Goal: Complete application form

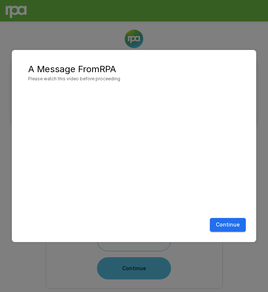
click at [218, 216] on div "Continue" at bounding box center [133, 225] width 229 height 20
click at [223, 222] on button "Continue" at bounding box center [228, 225] width 36 height 14
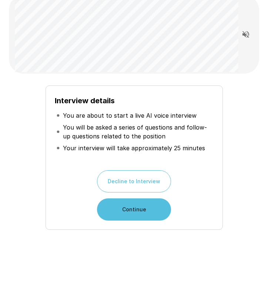
scroll to position [58, 0]
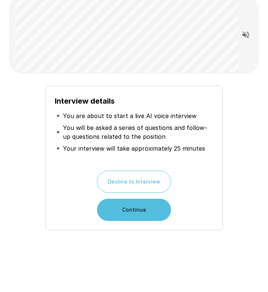
click at [139, 211] on button "Continue" at bounding box center [134, 209] width 74 height 22
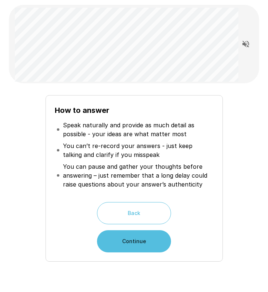
scroll to position [45, 0]
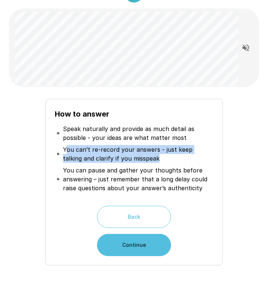
drag, startPoint x: 65, startPoint y: 148, endPoint x: 141, endPoint y: 163, distance: 78.0
click at [141, 163] on li "You can’t re-record your answers - just keep talking and clarify if you misspeak" at bounding box center [134, 153] width 159 height 21
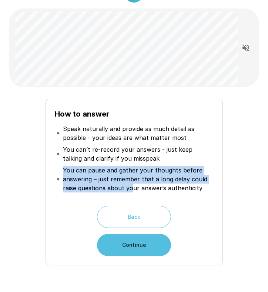
drag, startPoint x: 64, startPoint y: 168, endPoint x: 131, endPoint y: 186, distance: 69.7
click at [131, 186] on p "You can pause and gather your thoughts before answering – just remember that a …" at bounding box center [137, 179] width 149 height 27
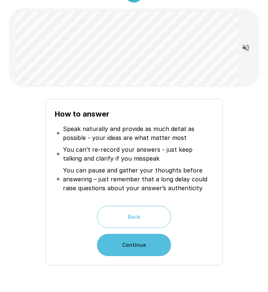
click at [124, 181] on p "You can pause and gather your thoughts before answering – just remember that a …" at bounding box center [137, 179] width 149 height 27
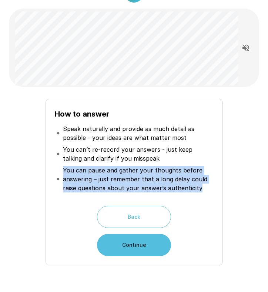
click at [124, 181] on p "You can pause and gather your thoughts before answering – just remember that a …" at bounding box center [137, 179] width 149 height 27
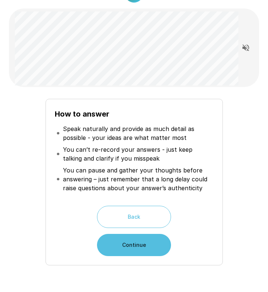
click at [91, 157] on p "You can’t re-record your answers - just keep talking and clarify if you misspeak" at bounding box center [137, 154] width 149 height 18
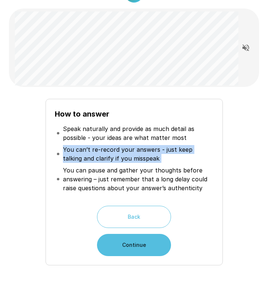
click at [91, 157] on p "You can’t re-record your answers - just keep talking and clarify if you misspeak" at bounding box center [137, 154] width 149 height 18
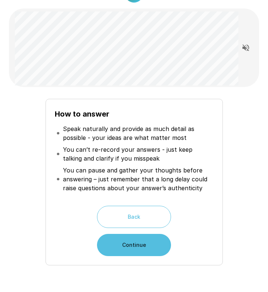
click at [82, 140] on p "Speak naturally and provide as much detail as possible - your ideas are what ma…" at bounding box center [137, 133] width 149 height 18
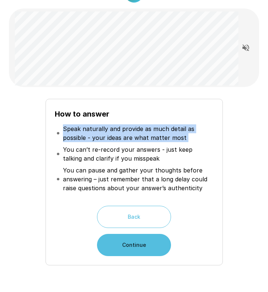
click at [82, 140] on p "Speak naturally and provide as much detail as possible - your ideas are what ma…" at bounding box center [137, 133] width 149 height 18
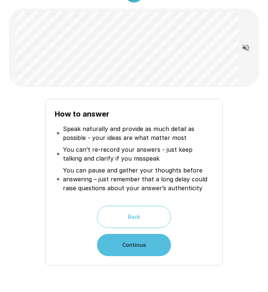
click at [85, 156] on p "You can’t re-record your answers - just keep talking and clarify if you misspeak" at bounding box center [137, 154] width 149 height 18
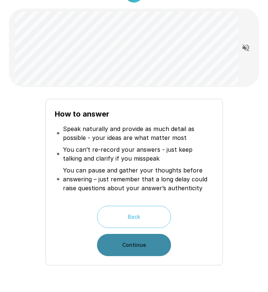
click at [149, 251] on button "Continue" at bounding box center [134, 245] width 74 height 22
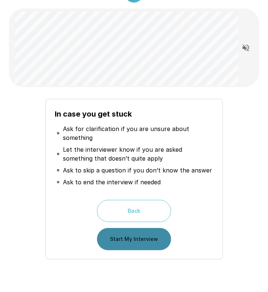
click at [139, 236] on button "Start My Interview" at bounding box center [134, 239] width 74 height 22
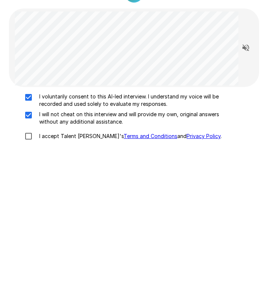
click at [28, 128] on div "I voluntarily consent to this AI-led interview. I understand my voice will be r…" at bounding box center [134, 118] width 244 height 51
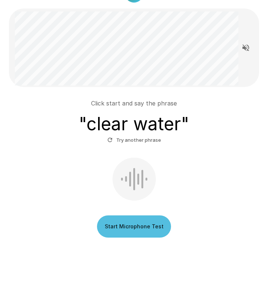
click at [132, 224] on button "Start Microphone Test" at bounding box center [134, 226] width 74 height 22
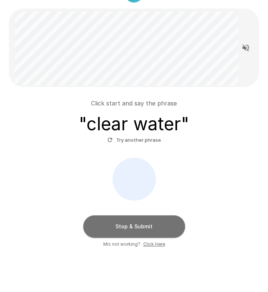
click at [144, 227] on button "Stop & Submit" at bounding box center [134, 226] width 102 height 22
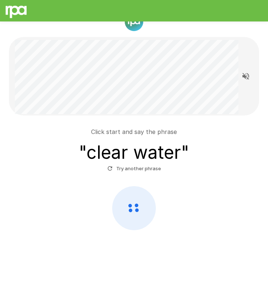
scroll to position [17, 0]
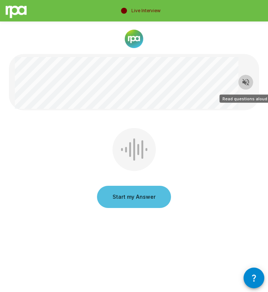
click at [246, 82] on icon "Read questions aloud" at bounding box center [245, 82] width 9 height 9
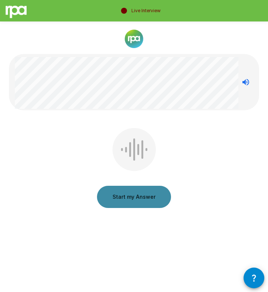
click at [138, 197] on button "Start my Answer" at bounding box center [134, 197] width 74 height 22
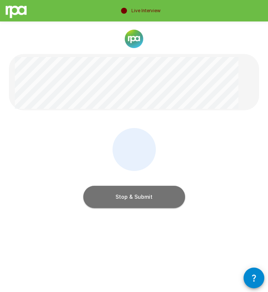
click at [133, 193] on button "Stop & Submit" at bounding box center [134, 197] width 102 height 22
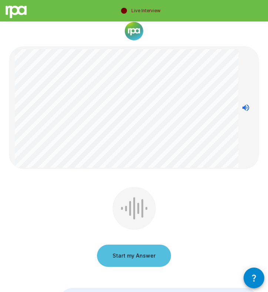
scroll to position [10, 0]
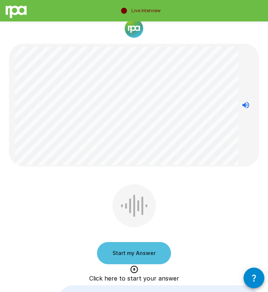
click at [125, 252] on button "Start my Answer" at bounding box center [134, 253] width 74 height 22
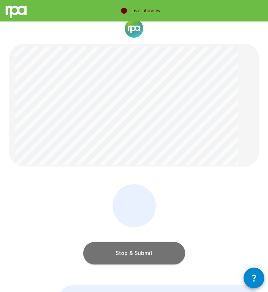
click at [147, 256] on button "Stop & Submit" at bounding box center [134, 253] width 102 height 22
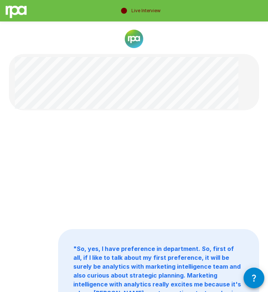
scroll to position [0, 0]
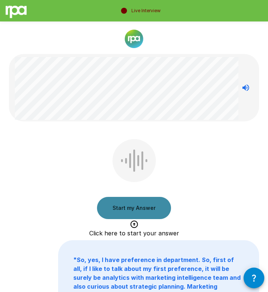
click at [126, 213] on button "Start my Answer" at bounding box center [134, 208] width 74 height 22
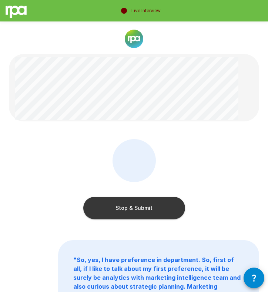
click at [126, 213] on button "Stop & Submit" at bounding box center [134, 208] width 102 height 22
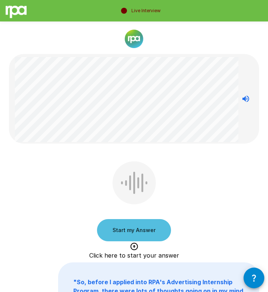
click at [128, 231] on button "Start my Answer" at bounding box center [134, 230] width 74 height 22
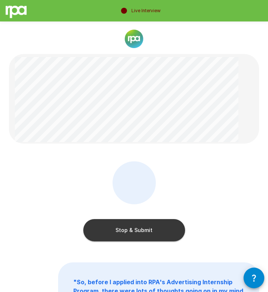
click at [145, 226] on button "Stop & Submit" at bounding box center [134, 230] width 102 height 22
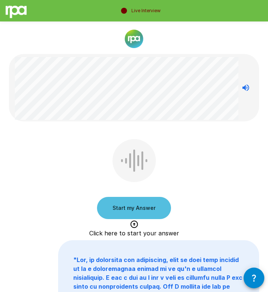
click at [115, 209] on button "Start my Answer" at bounding box center [134, 208] width 74 height 22
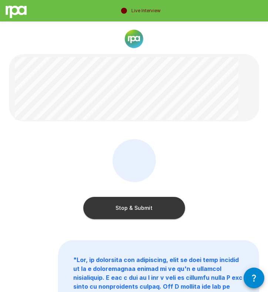
click at [158, 211] on button "Stop & Submit" at bounding box center [134, 208] width 102 height 22
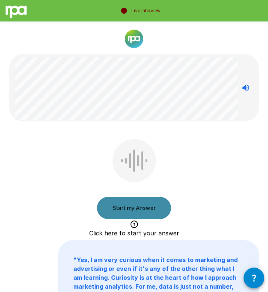
click at [132, 211] on button "Start my Answer" at bounding box center [134, 208] width 74 height 22
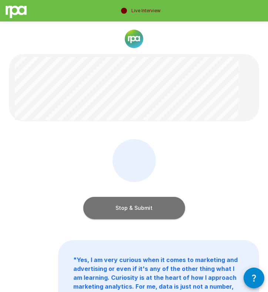
click at [137, 210] on button "Stop & Submit" at bounding box center [134, 208] width 102 height 22
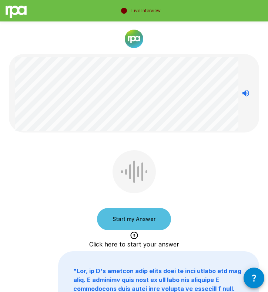
click at [125, 217] on button "Start my Answer" at bounding box center [134, 219] width 74 height 22
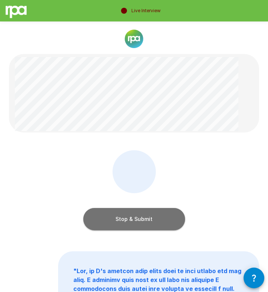
click at [158, 213] on button "Stop & Submit" at bounding box center [134, 219] width 102 height 22
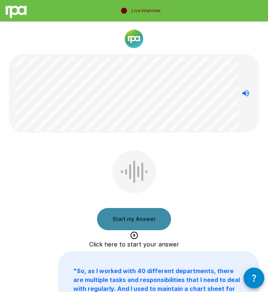
click at [135, 225] on button "Start my Answer" at bounding box center [134, 219] width 74 height 22
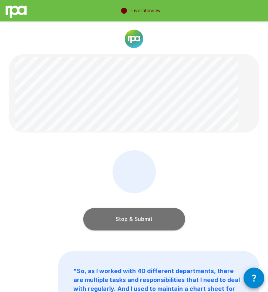
click at [135, 225] on button "Stop & Submit" at bounding box center [134, 219] width 102 height 22
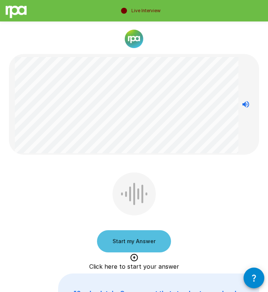
click at [131, 245] on button "Start my Answer" at bounding box center [134, 241] width 74 height 22
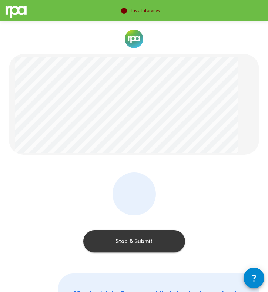
click at [149, 240] on button "Stop & Submit" at bounding box center [134, 241] width 102 height 22
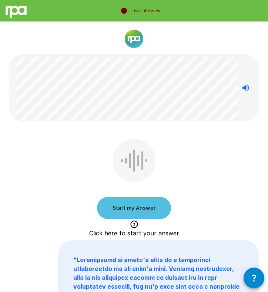
click at [122, 206] on button "Start my Answer" at bounding box center [134, 208] width 74 height 22
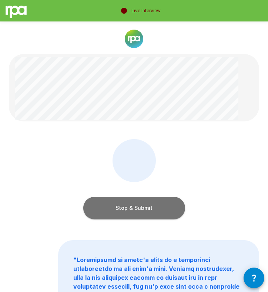
click at [96, 205] on button "Stop & Submit" at bounding box center [134, 208] width 102 height 22
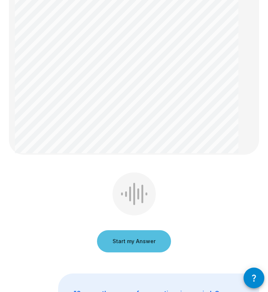
scroll to position [448, 0]
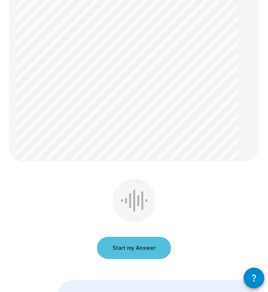
click at [125, 246] on button "Start my Answer" at bounding box center [134, 248] width 74 height 22
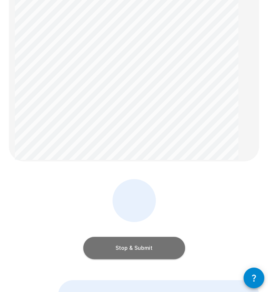
click at [116, 248] on button "Stop & Submit" at bounding box center [134, 248] width 102 height 22
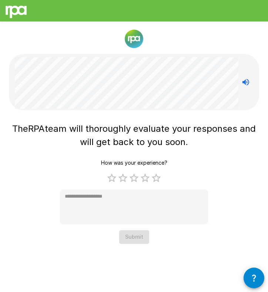
scroll to position [2, 0]
click at [154, 173] on label "5 Stars" at bounding box center [155, 177] width 11 height 11
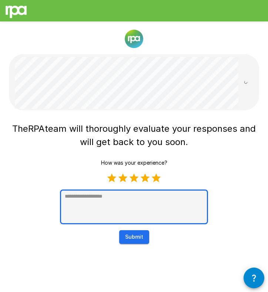
type textarea "*"
click at [128, 196] on textarea at bounding box center [134, 206] width 148 height 35
type textarea "*"
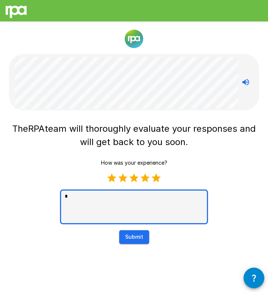
type textarea "**"
type textarea "*"
type textarea "***"
type textarea "*"
type textarea "****"
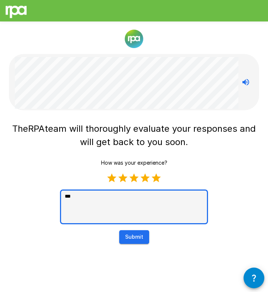
type textarea "*"
type textarea "****"
type textarea "*"
type textarea "******"
type textarea "*"
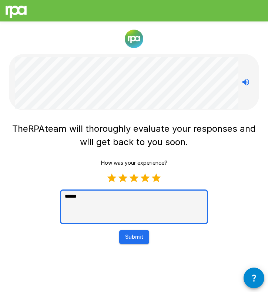
type textarea "*******"
type textarea "*"
type textarea "********"
type textarea "*"
type textarea "********"
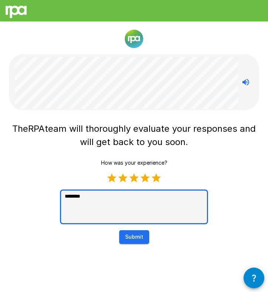
type textarea "*"
type textarea "**********"
type textarea "*"
type textarea "**********"
type textarea "*"
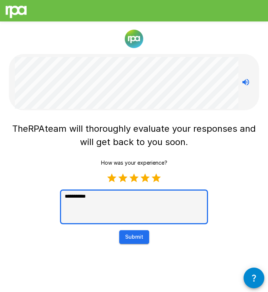
type textarea "**********"
type textarea "*"
type textarea "**********"
type textarea "*"
type textarea "**********"
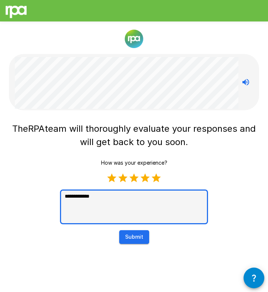
type textarea "*"
type textarea "**********"
type textarea "*"
type textarea "**********"
type textarea "*"
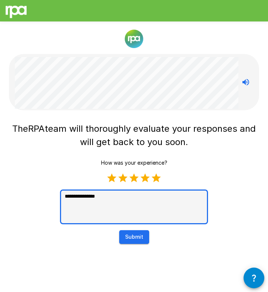
type textarea "**********"
type textarea "*"
type textarea "**********"
type textarea "*"
type textarea "**********"
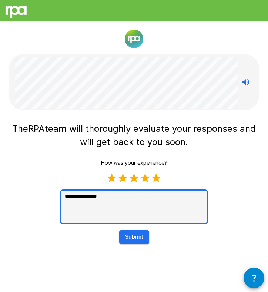
type textarea "*"
type textarea "**********"
type textarea "*"
type textarea "**********"
type textarea "*"
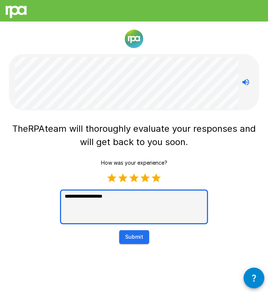
type textarea "**********"
type textarea "*"
type textarea "**********"
type textarea "*"
type textarea "**********"
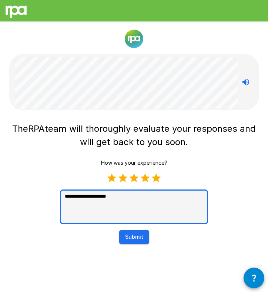
type textarea "*"
type textarea "**********"
type textarea "*"
type textarea "**********"
type textarea "*"
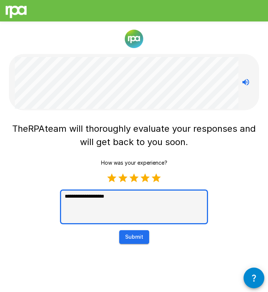
type textarea "**********"
type textarea "*"
type textarea "**********"
type textarea "*"
type textarea "**********"
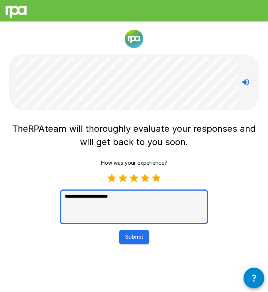
type textarea "*"
type textarea "**********"
type textarea "*"
type textarea "**********"
type textarea "*"
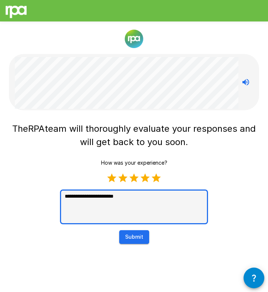
type textarea "**********"
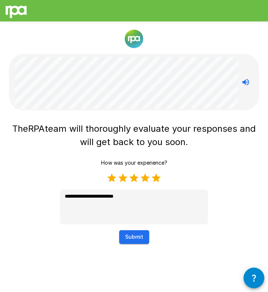
type textarea "*"
click at [137, 237] on button "Submit" at bounding box center [134, 237] width 30 height 14
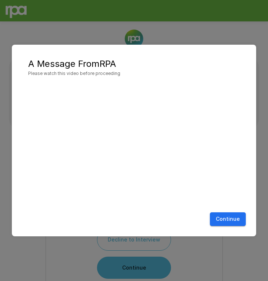
click at [227, 220] on button "Continue" at bounding box center [228, 220] width 36 height 14
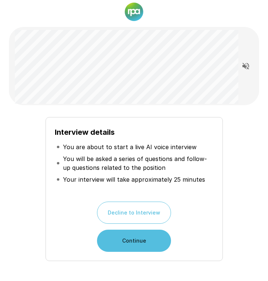
scroll to position [28, 0]
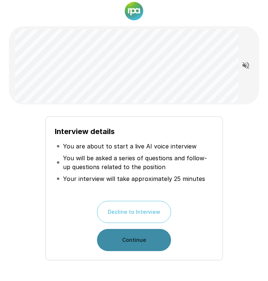
click at [144, 239] on button "Continue" at bounding box center [134, 240] width 74 height 22
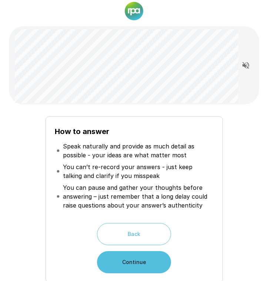
click at [127, 261] on button "Continue" at bounding box center [134, 262] width 74 height 22
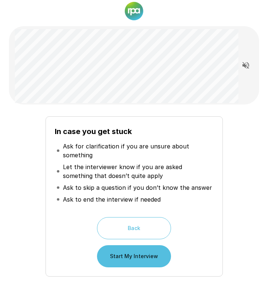
click at [118, 259] on button "Start My Interview" at bounding box center [134, 256] width 74 height 22
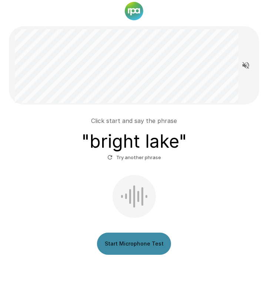
click at [136, 246] on button "Start Microphone Test" at bounding box center [134, 244] width 74 height 22
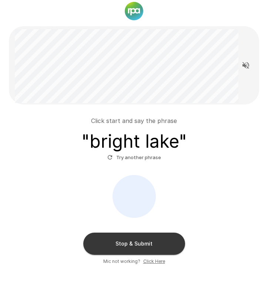
click at [133, 241] on button "Stop & Submit" at bounding box center [134, 244] width 102 height 22
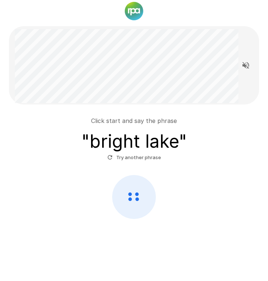
scroll to position [27, 0]
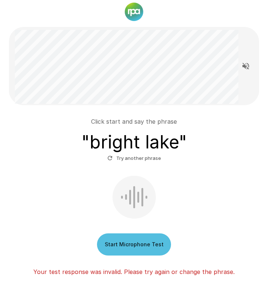
click at [132, 244] on button "Start Microphone Test" at bounding box center [134, 245] width 74 height 22
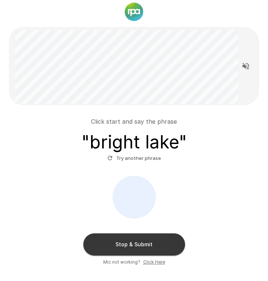
click at [132, 244] on button "Stop & Submit" at bounding box center [134, 245] width 102 height 22
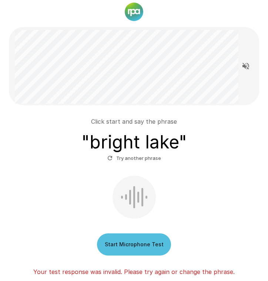
click at [131, 242] on button "Start Microphone Test" at bounding box center [134, 245] width 74 height 22
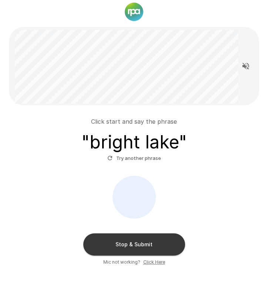
click at [131, 241] on button "Stop & Submit" at bounding box center [134, 245] width 102 height 22
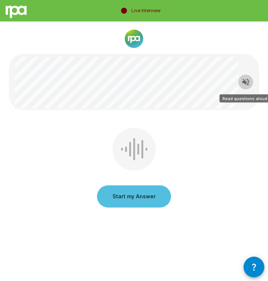
click at [247, 83] on icon "Read questions aloud" at bounding box center [245, 82] width 7 height 7
click at [137, 201] on button "Start my Answer" at bounding box center [134, 197] width 74 height 22
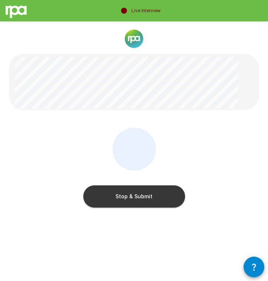
click at [137, 201] on button "Stop & Submit" at bounding box center [134, 197] width 102 height 22
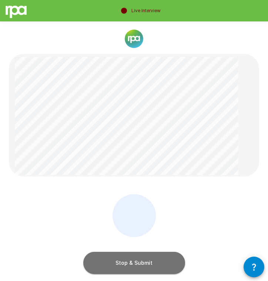
click at [114, 261] on button "Stop & Submit" at bounding box center [134, 263] width 102 height 22
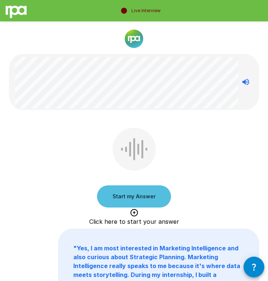
click at [116, 196] on button "Start my Answer" at bounding box center [134, 197] width 74 height 22
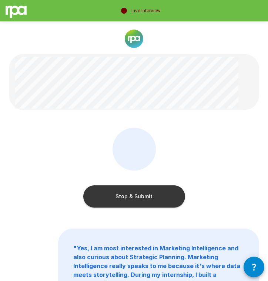
click at [116, 195] on button "Stop & Submit" at bounding box center [134, 197] width 102 height 22
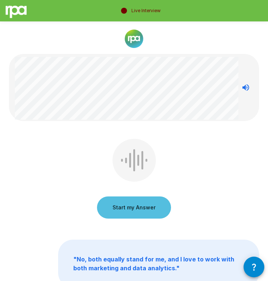
click at [126, 207] on button "Start my Answer" at bounding box center [134, 208] width 74 height 22
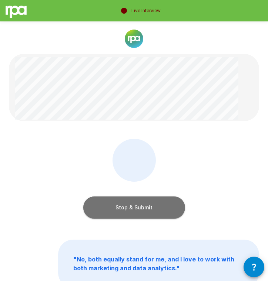
click at [109, 207] on button "Stop & Submit" at bounding box center [134, 208] width 102 height 22
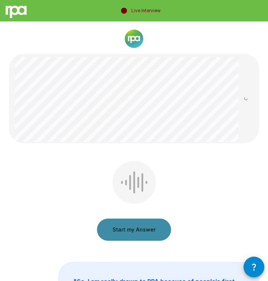
click at [120, 226] on button "Start my Answer" at bounding box center [134, 230] width 74 height 22
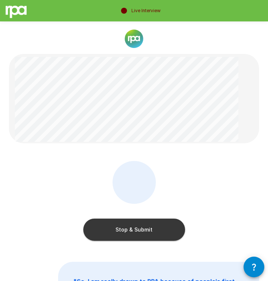
click at [106, 225] on button "Stop & Submit" at bounding box center [134, 230] width 102 height 22
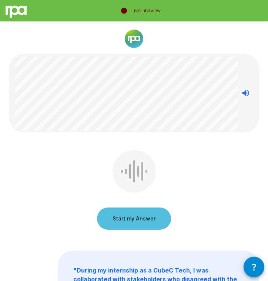
click at [115, 215] on button "Start my Answer" at bounding box center [134, 219] width 74 height 22
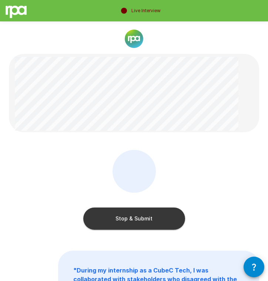
click at [119, 214] on button "Stop & Submit" at bounding box center [134, 219] width 102 height 22
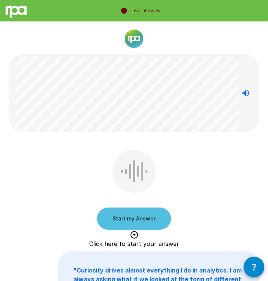
click at [143, 215] on button "Start my Answer" at bounding box center [134, 219] width 74 height 22
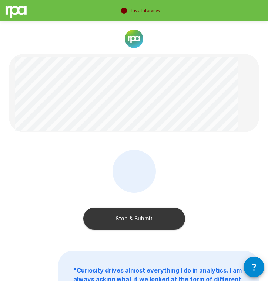
click at [122, 214] on button "Stop & Submit" at bounding box center [134, 219] width 102 height 22
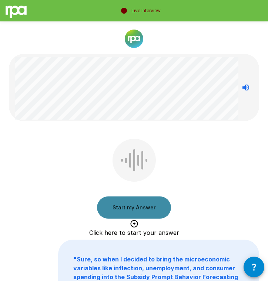
click at [159, 207] on button "Start my Answer" at bounding box center [134, 208] width 74 height 22
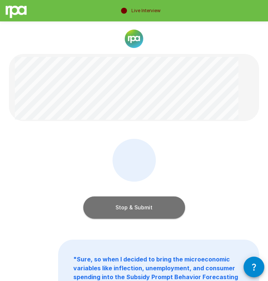
click at [119, 211] on button "Stop & Submit" at bounding box center [134, 208] width 102 height 22
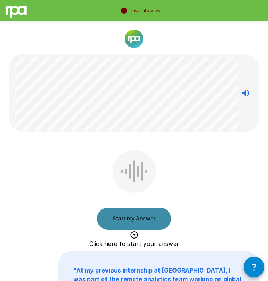
click at [113, 219] on button "Start my Answer" at bounding box center [134, 219] width 74 height 22
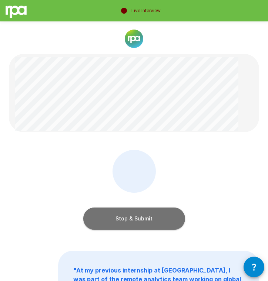
click at [93, 215] on button "Stop & Submit" at bounding box center [134, 219] width 102 height 22
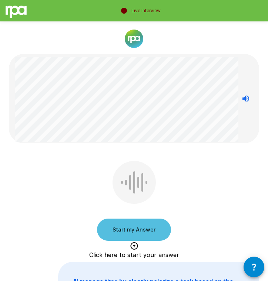
click at [125, 231] on button "Start my Answer" at bounding box center [134, 230] width 74 height 22
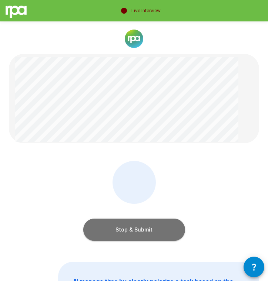
click at [104, 227] on button "Stop & Submit" at bounding box center [134, 230] width 102 height 22
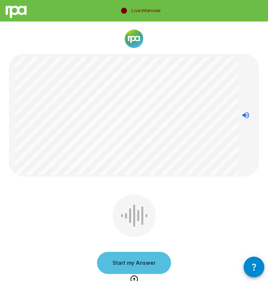
click at [119, 257] on button "Start my Answer" at bounding box center [134, 263] width 74 height 22
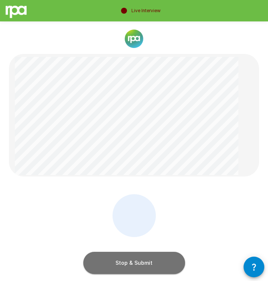
click at [131, 268] on button "Stop & Submit" at bounding box center [134, 263] width 102 height 22
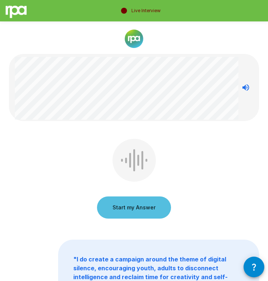
click at [133, 204] on button "Start my Answer" at bounding box center [134, 208] width 74 height 22
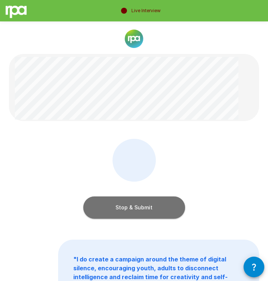
click at [110, 202] on button "Stop & Submit" at bounding box center [134, 208] width 102 height 22
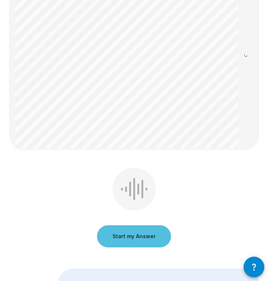
scroll to position [94, 0]
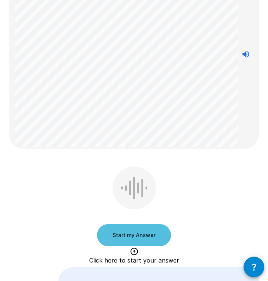
click at [140, 231] on button "Start my Answer" at bounding box center [134, 235] width 74 height 22
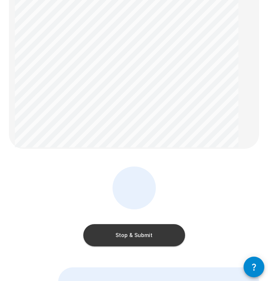
click at [135, 247] on div "Stop & Submit" at bounding box center [134, 208] width 102 height 83
click at [135, 238] on button "Stop & Submit" at bounding box center [134, 235] width 102 height 22
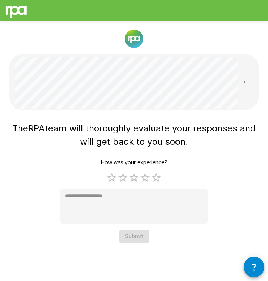
scroll to position [0, 0]
click at [157, 181] on label "5 Stars" at bounding box center [155, 177] width 11 height 11
type textarea "*"
click at [164, 227] on div "How was your experience? 1 Star 2 Stars 3 Stars 4 Stars 5 Stars Empty * Submit" at bounding box center [134, 200] width 148 height 88
click at [129, 235] on button "Submit" at bounding box center [134, 237] width 30 height 14
